Goal: Task Accomplishment & Management: Contribute content

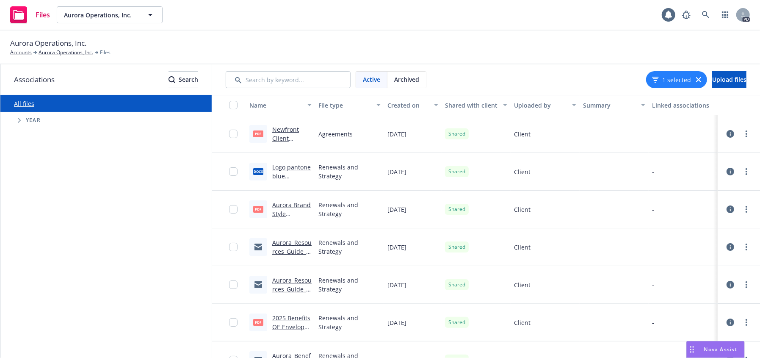
click at [672, 75] on div "1 selected" at bounding box center [676, 79] width 61 height 17
click at [696, 78] on icon "button" at bounding box center [698, 79] width 5 height 5
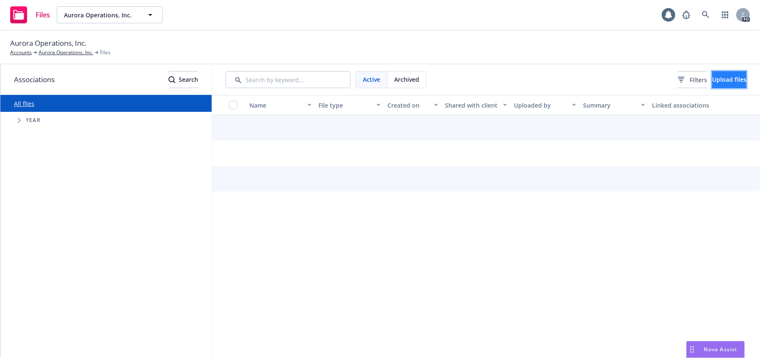
click at [718, 78] on span "Upload files" at bounding box center [730, 79] width 34 height 8
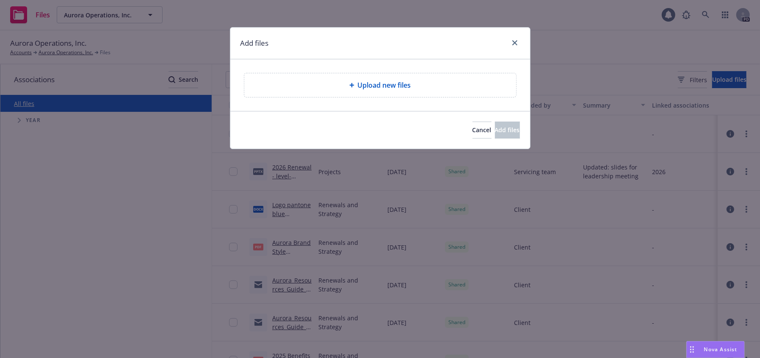
click at [365, 86] on span "Upload new files" at bounding box center [384, 85] width 53 height 10
click at [374, 88] on span "Upload new files" at bounding box center [384, 85] width 53 height 10
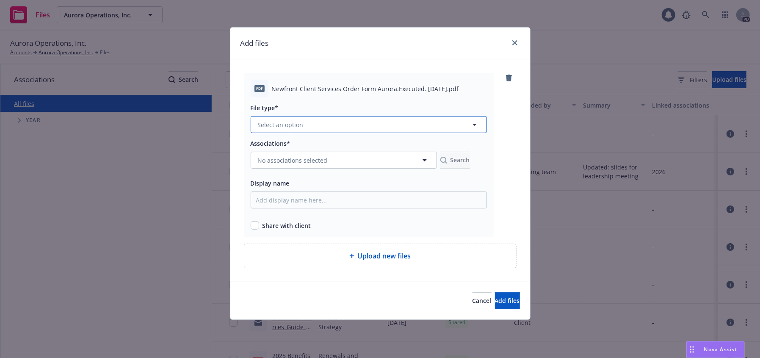
click at [391, 126] on button "Select an option" at bounding box center [369, 124] width 236 height 17
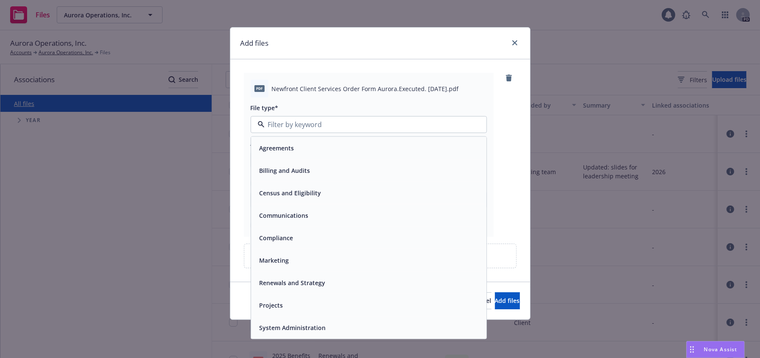
drag, startPoint x: 349, startPoint y: 149, endPoint x: 353, endPoint y: 172, distance: 22.9
click at [349, 150] on div "Agreements" at bounding box center [368, 148] width 225 height 12
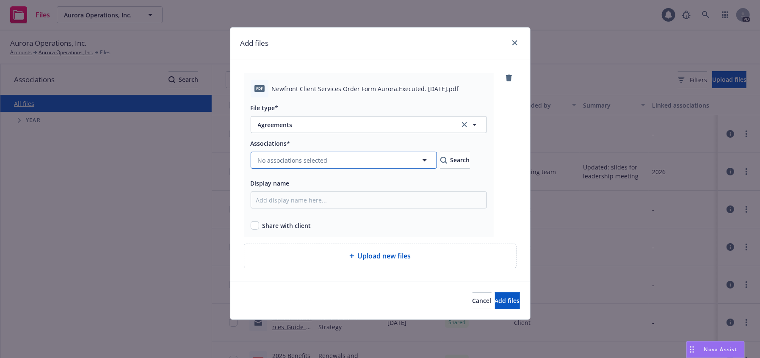
click at [344, 158] on button "No associations selected" at bounding box center [344, 160] width 186 height 17
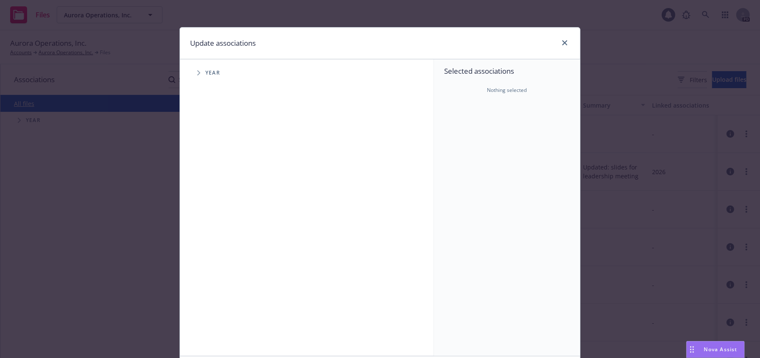
click at [197, 73] on icon "Tree Example" at bounding box center [198, 72] width 3 height 5
click at [208, 208] on icon "Tree Example" at bounding box center [209, 208] width 3 height 5
click at [217, 210] on input "Tree Example" at bounding box center [220, 208] width 8 height 8
checkbox input "true"
click at [565, 39] on link "close" at bounding box center [565, 43] width 10 height 10
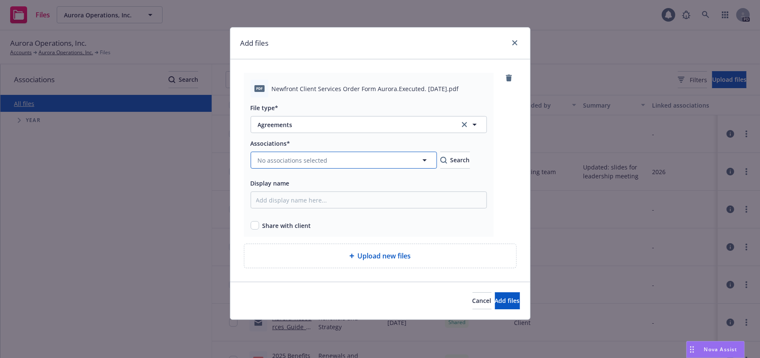
click at [340, 161] on button "No associations selected" at bounding box center [344, 160] width 186 height 17
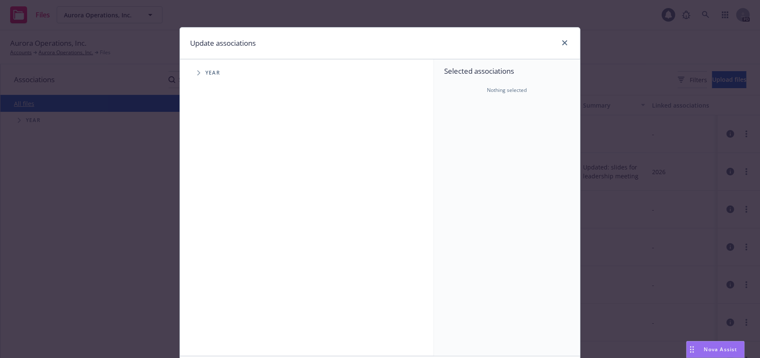
click at [197, 75] on icon "Tree Example" at bounding box center [198, 72] width 3 height 5
click at [208, 210] on span "Tree Example" at bounding box center [209, 209] width 14 height 14
click at [216, 206] on input "Tree Example" at bounding box center [220, 208] width 8 height 8
checkbox input "true"
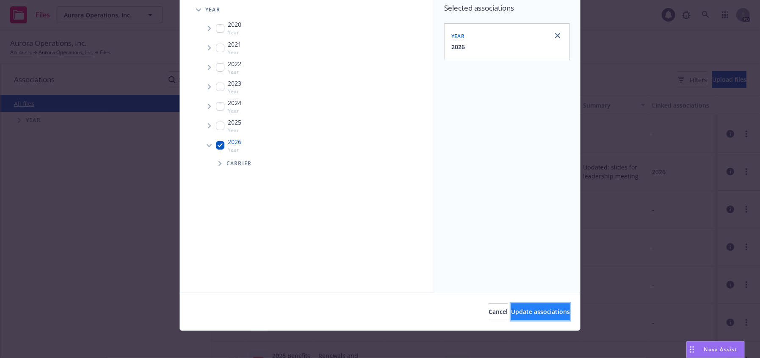
click at [511, 310] on span "Update associations" at bounding box center [540, 312] width 59 height 8
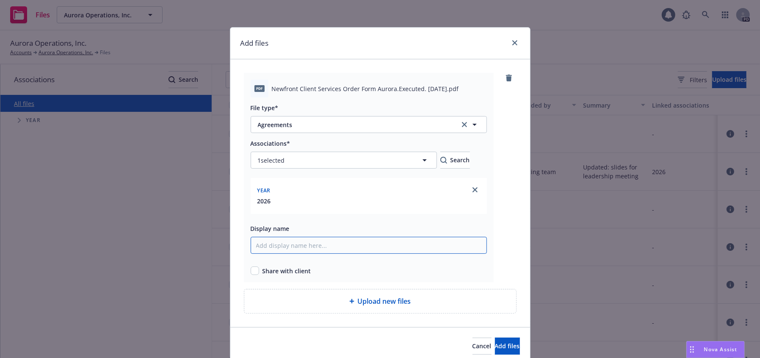
click at [306, 248] on input "Display name" at bounding box center [369, 245] width 236 height 17
type input "Order Form Fully Executed [DATE]"
click at [251, 269] on input "checkbox" at bounding box center [255, 270] width 8 height 8
checkbox input "true"
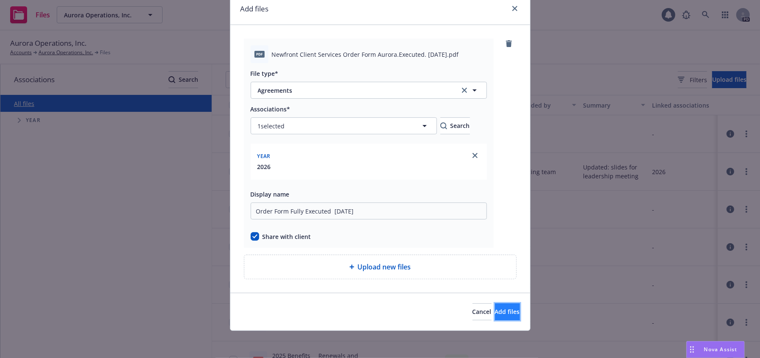
click at [495, 308] on span "Add files" at bounding box center [507, 312] width 25 height 8
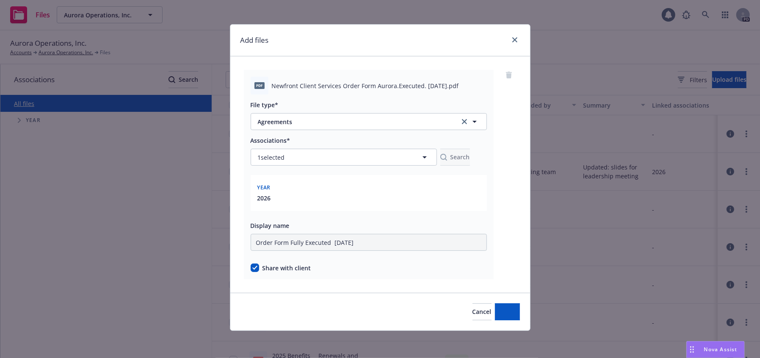
scroll to position [3, 0]
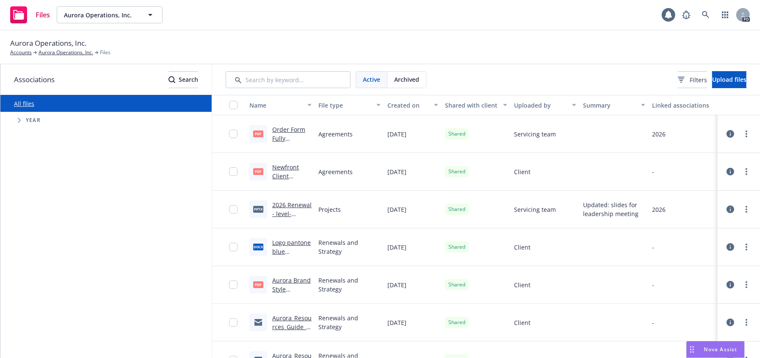
click at [291, 125] on link "Order Form Fully Executed [DATE].pdf" at bounding box center [288, 142] width 33 height 35
click at [742, 135] on link "more" at bounding box center [747, 134] width 10 height 10
click at [679, 204] on link "Edit" at bounding box center [703, 202] width 84 height 17
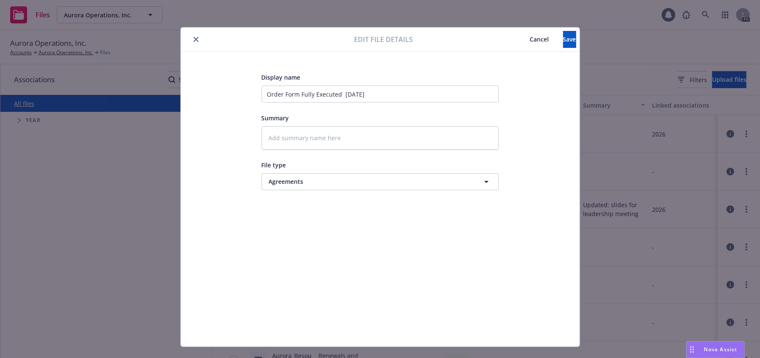
click at [195, 39] on button "close" at bounding box center [196, 39] width 10 height 10
type textarea "x"
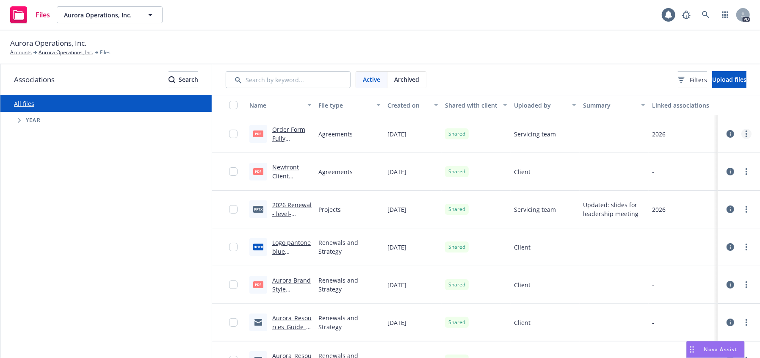
click at [742, 134] on link "more" at bounding box center [747, 134] width 10 height 10
click at [696, 216] on link "Update associations" at bounding box center [703, 219] width 84 height 17
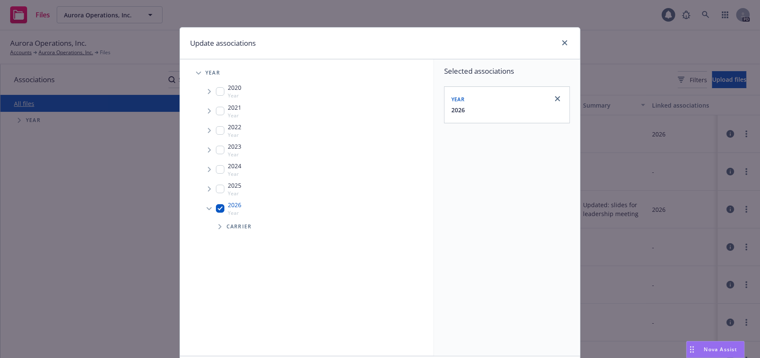
click at [219, 227] on icon "Tree Example" at bounding box center [220, 226] width 3 height 5
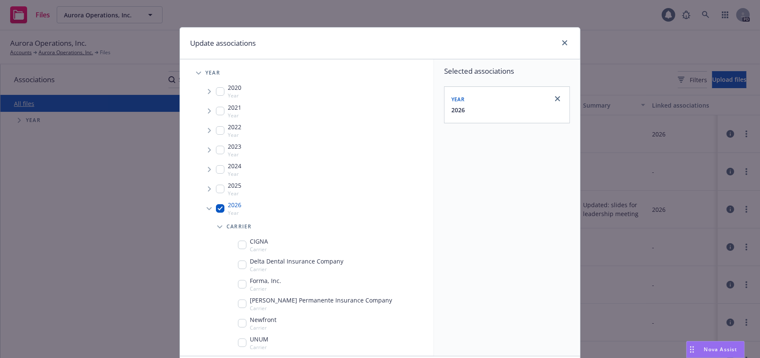
scroll to position [21, 0]
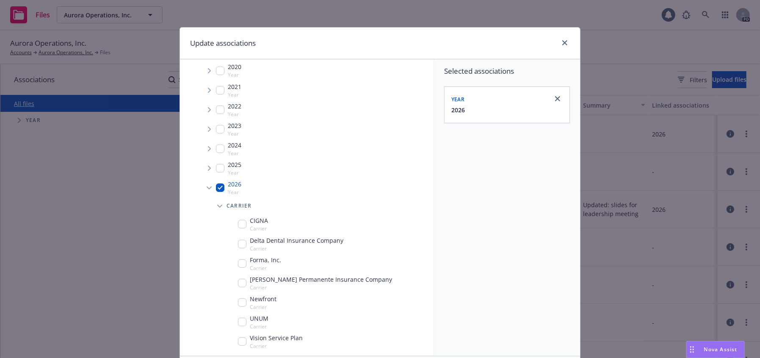
click at [239, 302] on input "Tree Example" at bounding box center [242, 302] width 8 height 8
checkbox input "true"
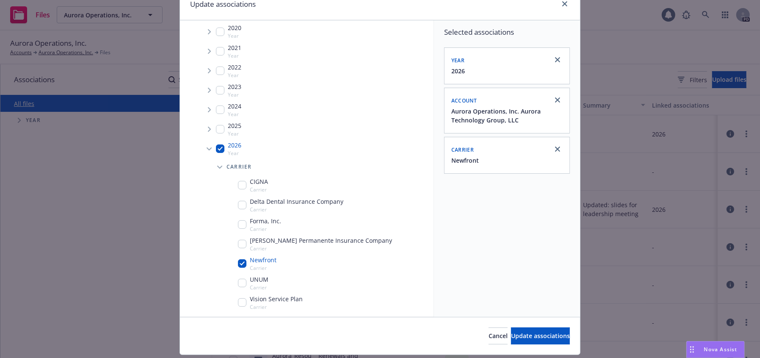
scroll to position [63, 0]
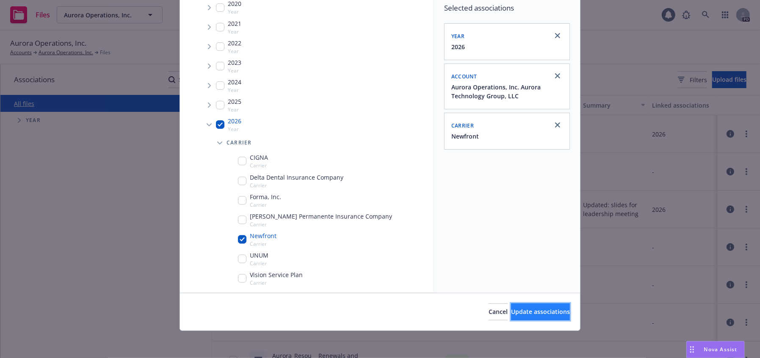
click at [529, 312] on span "Update associations" at bounding box center [540, 312] width 59 height 8
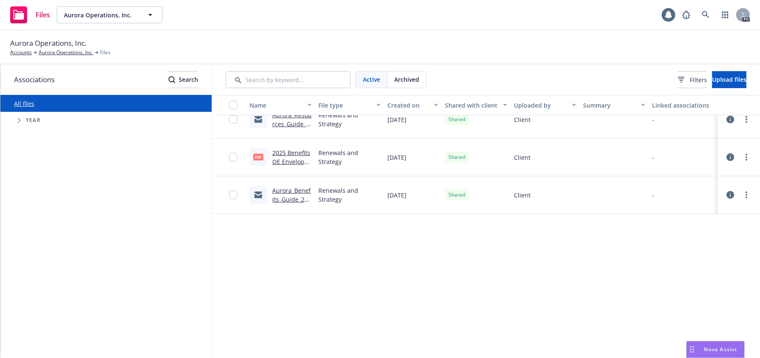
scroll to position [0, 0]
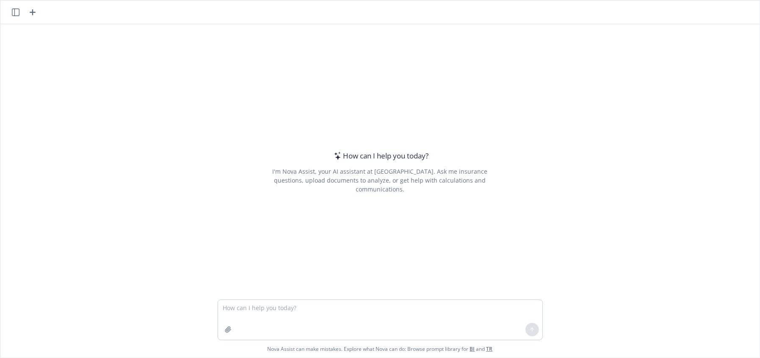
click at [249, 309] on textarea at bounding box center [380, 320] width 324 height 40
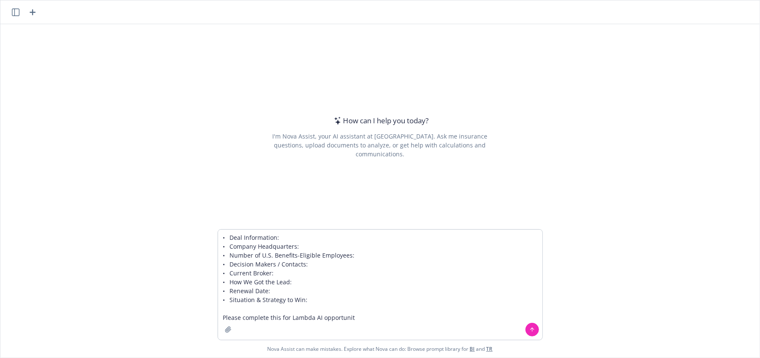
type textarea "• Deal Information: • Company Headquarters: • Number of U.S. Benefits-Eligible …"
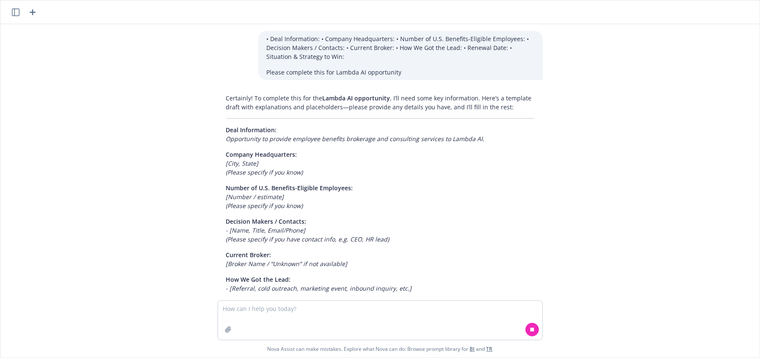
click at [301, 315] on textarea at bounding box center [380, 320] width 324 height 39
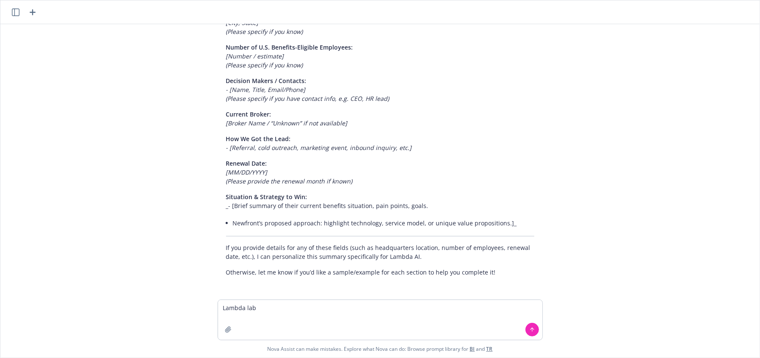
type textarea "Lambda labs"
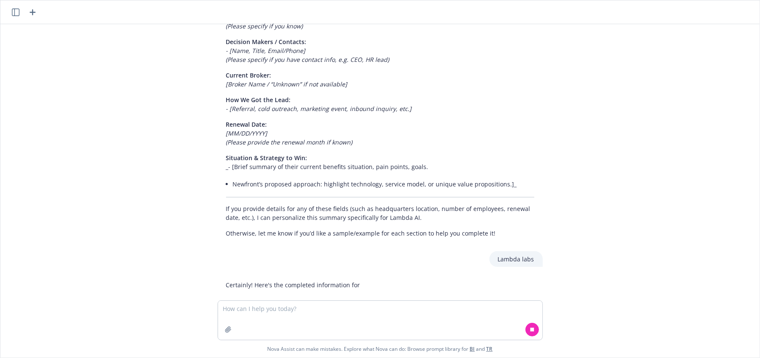
click at [349, 326] on textarea at bounding box center [380, 320] width 324 height 39
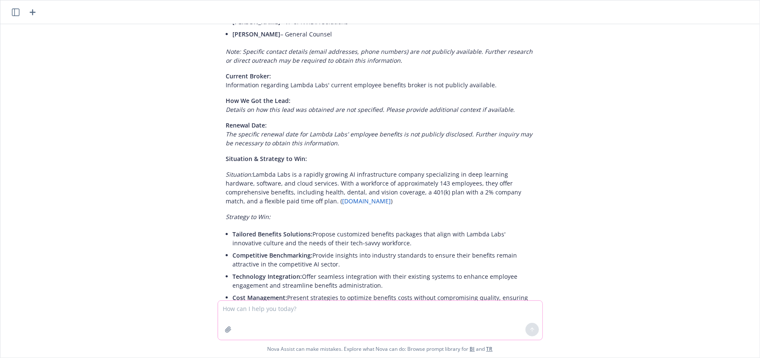
scroll to position [716, 0]
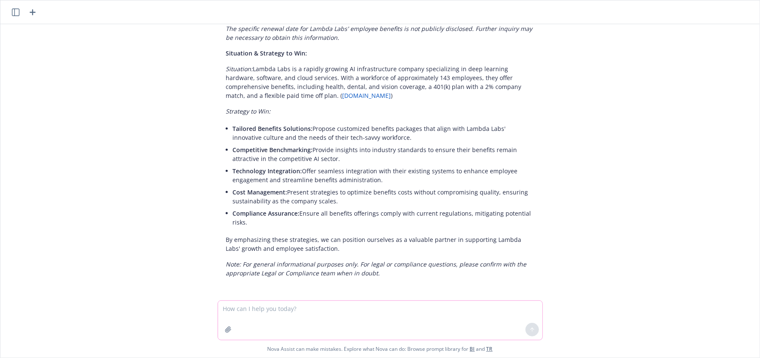
click at [269, 312] on textarea at bounding box center [380, 320] width 324 height 39
